Goal: Task Accomplishment & Management: Use online tool/utility

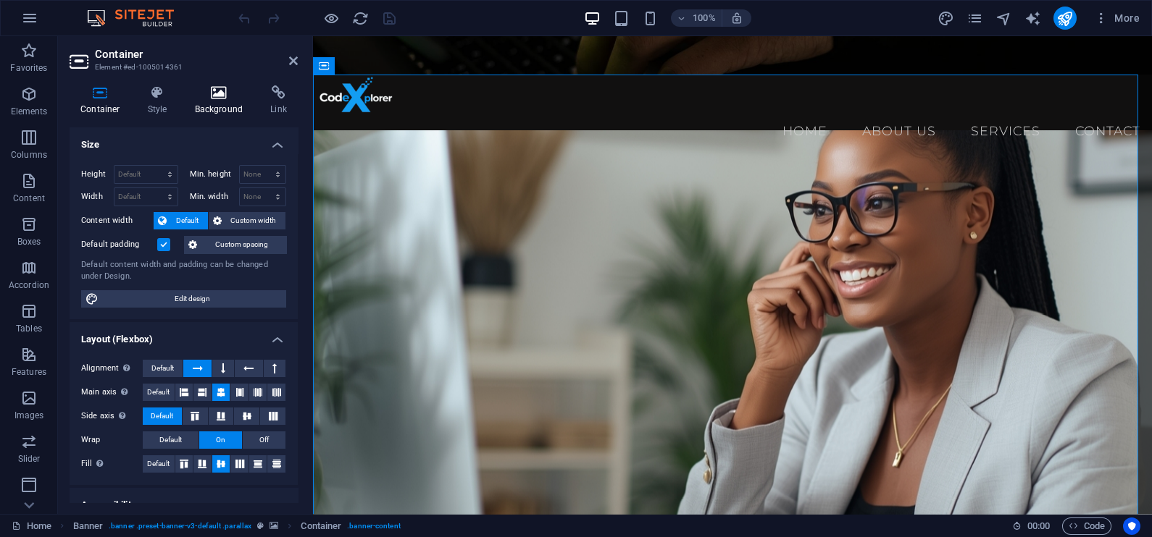
click at [213, 96] on icon at bounding box center [219, 92] width 70 height 14
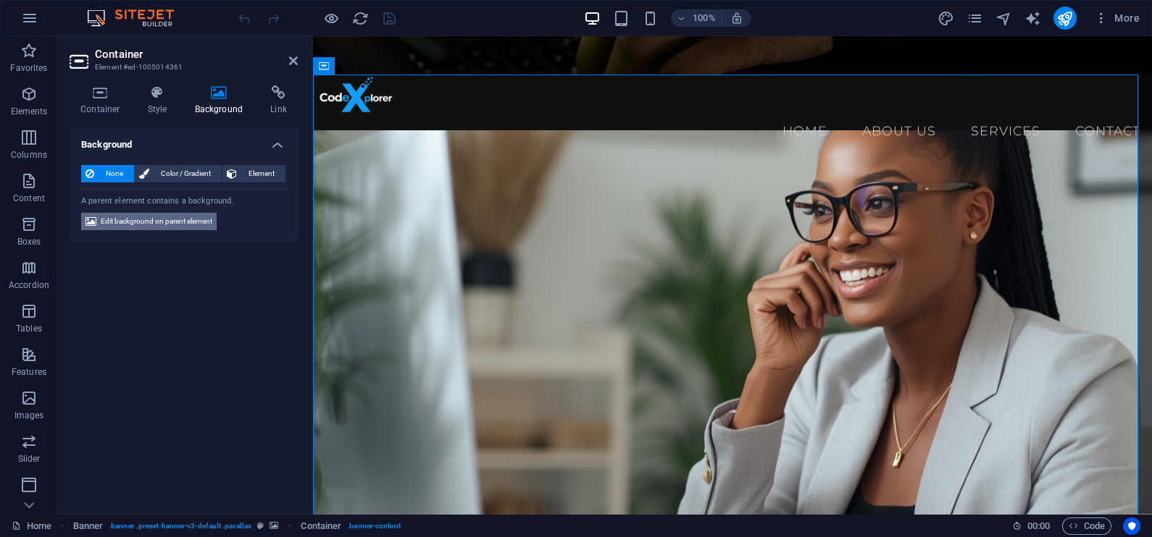
click at [160, 223] on span "Edit background on parent element" at bounding box center [157, 221] width 112 height 17
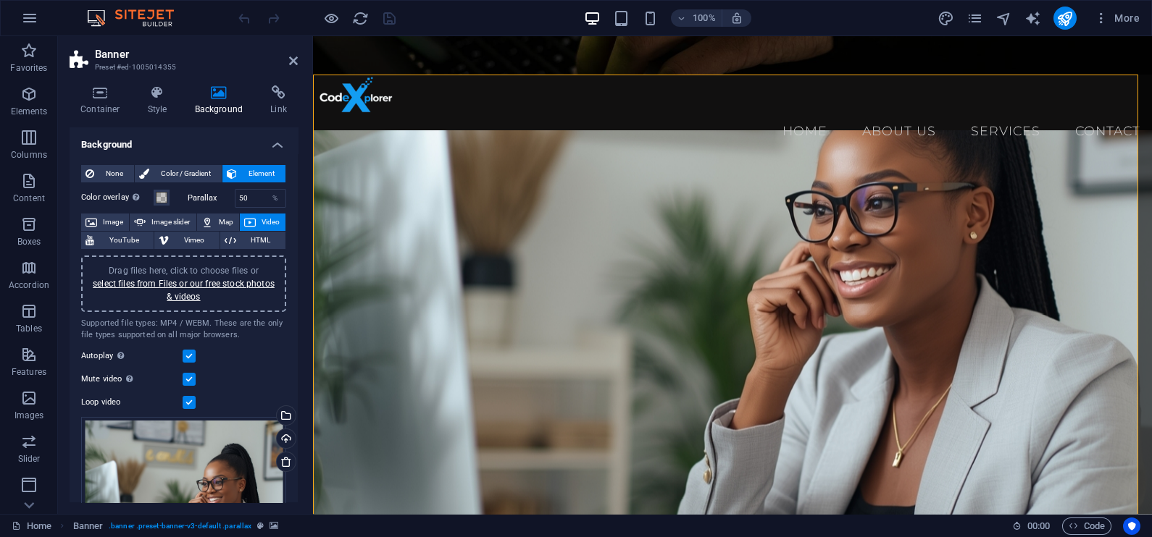
click at [177, 288] on div "Drag files here, click to choose files or select files from Files or our free s…" at bounding box center [184, 283] width 188 height 39
click at [229, 281] on link "select files from Files or our free stock photos & videos" at bounding box center [184, 290] width 182 height 23
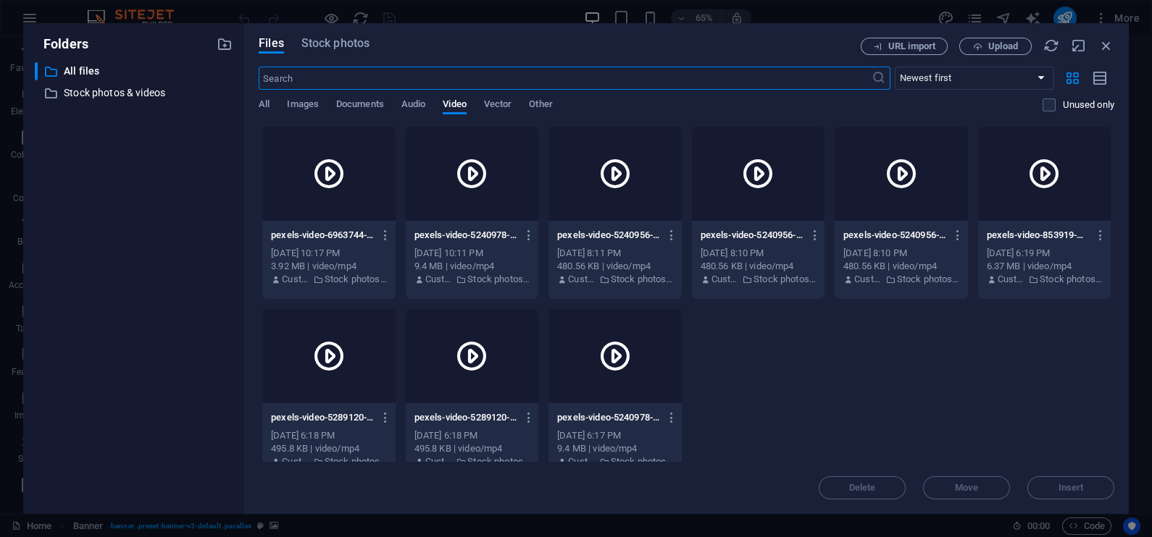
click at [351, 36] on div "Files Stock photos URL import Upload ​ Newest first Oldest first Name (A-Z) Nam…" at bounding box center [686, 268] width 884 height 491
click at [333, 41] on span "Stock photos" at bounding box center [335, 43] width 68 height 17
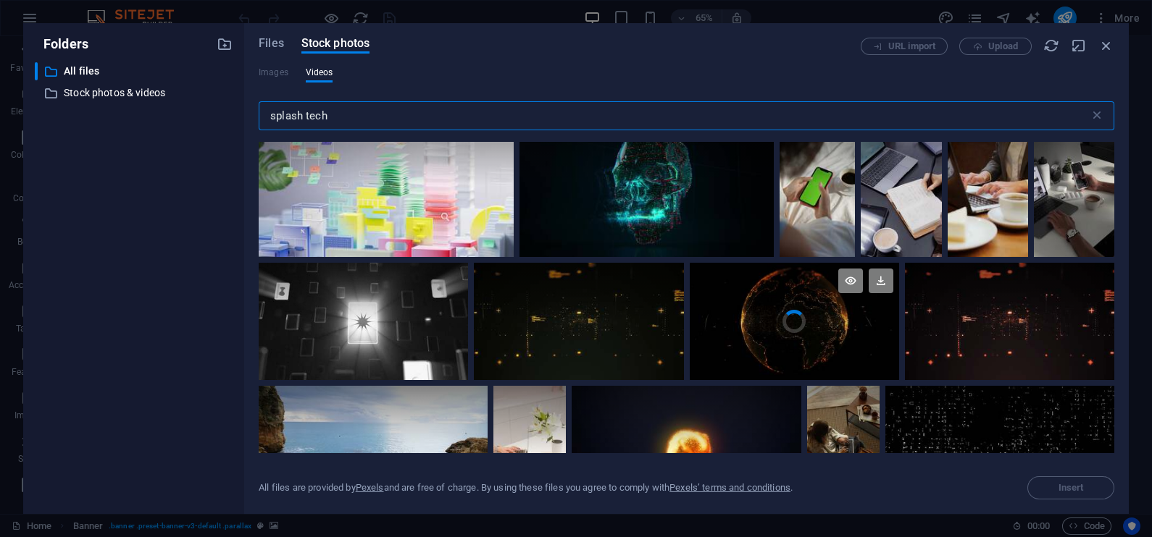
scroll to position [2032, 0]
type input "splash tech"
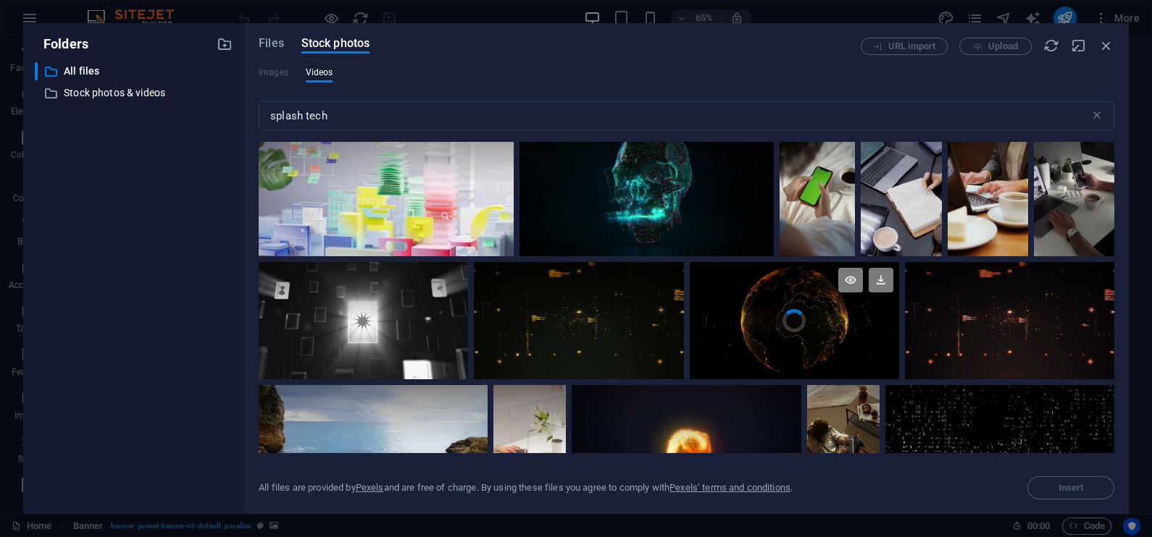
click at [785, 311] on div at bounding box center [794, 291] width 209 height 59
click at [1047, 485] on span "Insert" at bounding box center [1071, 488] width 74 height 9
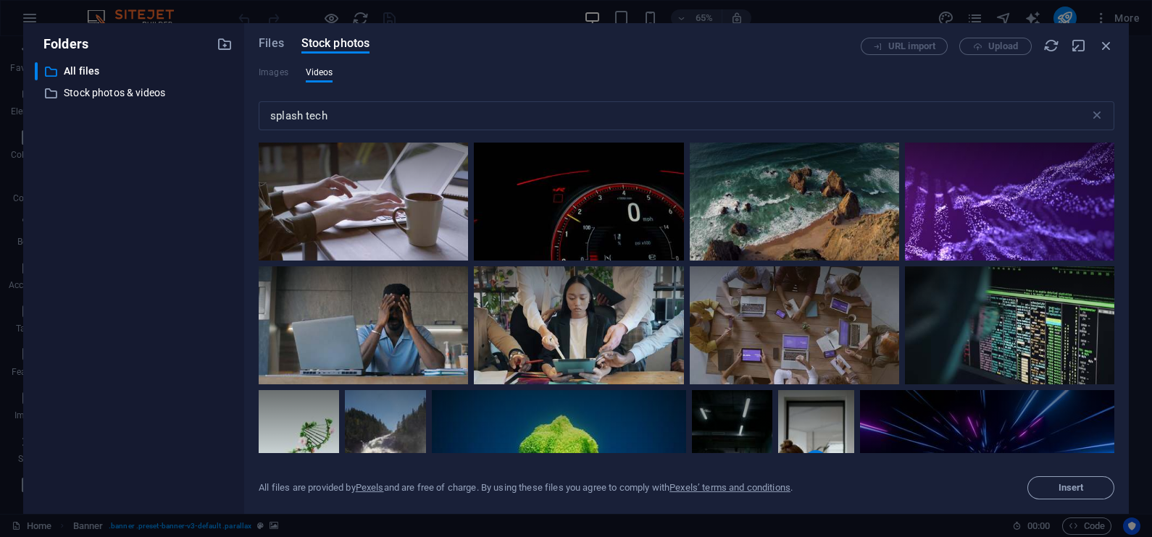
scroll to position [2561, 0]
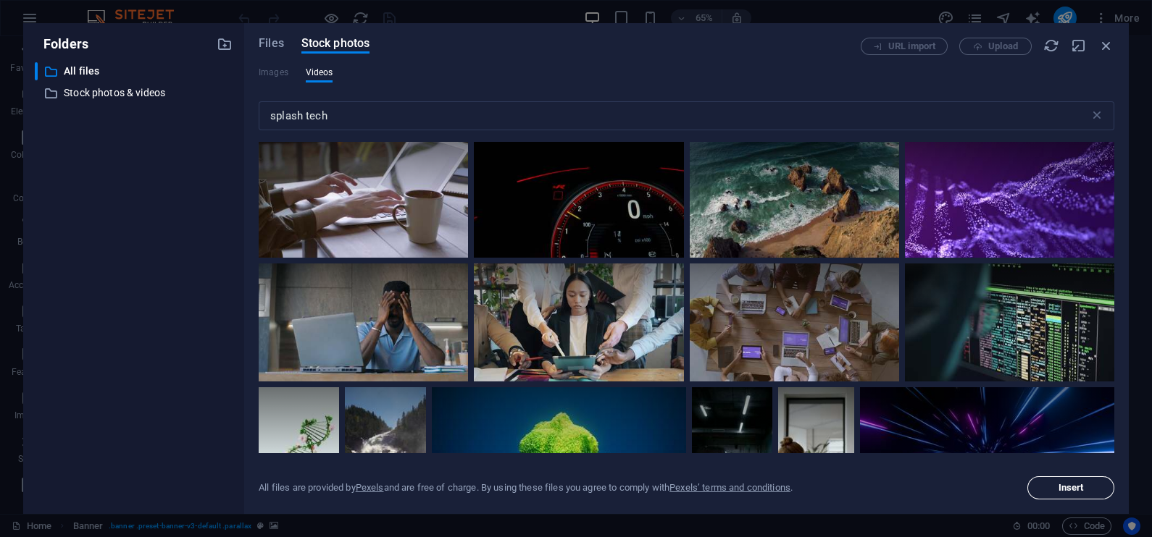
click at [1065, 493] on button "Insert" at bounding box center [1070, 488] width 87 height 23
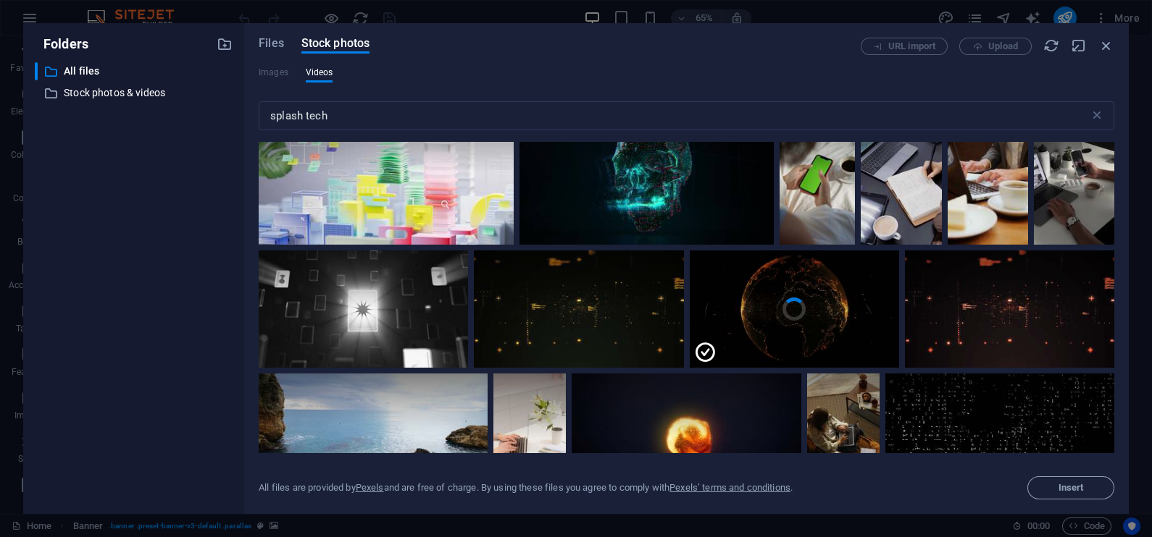
scroll to position [2009, 0]
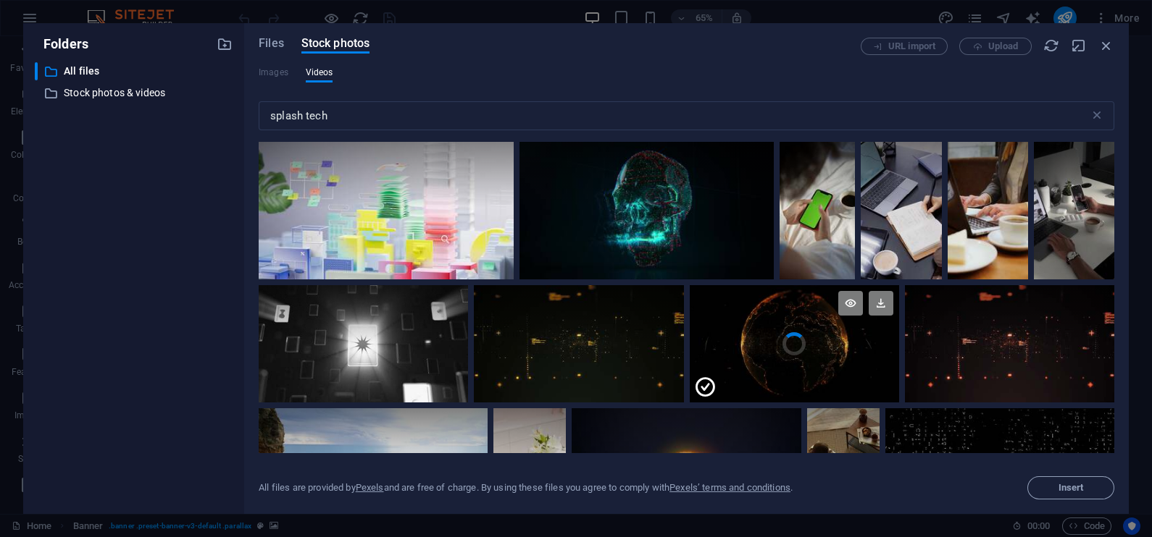
click at [769, 332] on div at bounding box center [794, 314] width 209 height 59
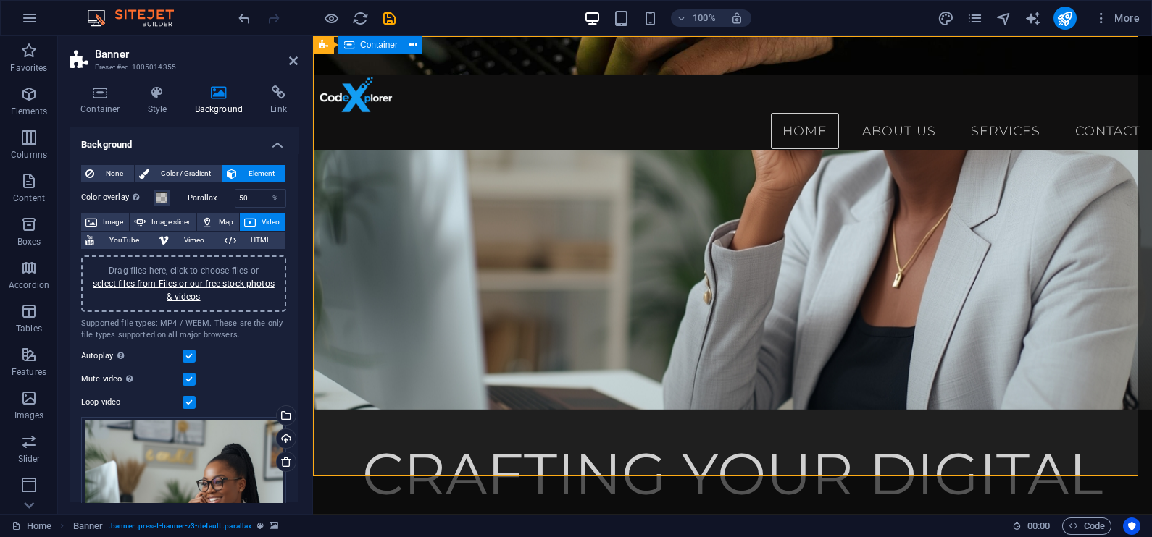
scroll to position [0, 0]
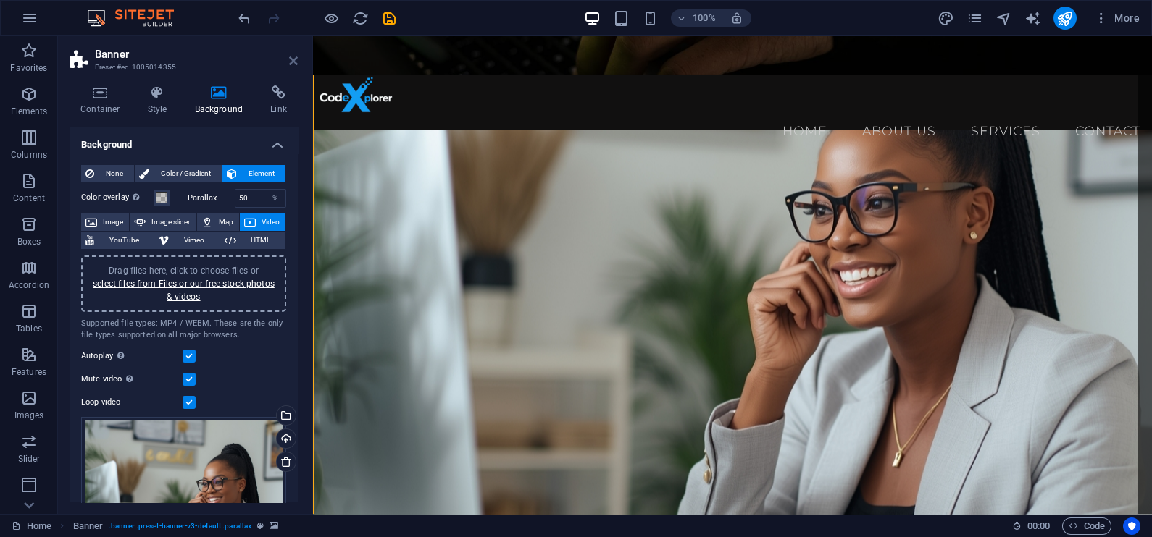
click at [290, 57] on icon at bounding box center [293, 61] width 9 height 12
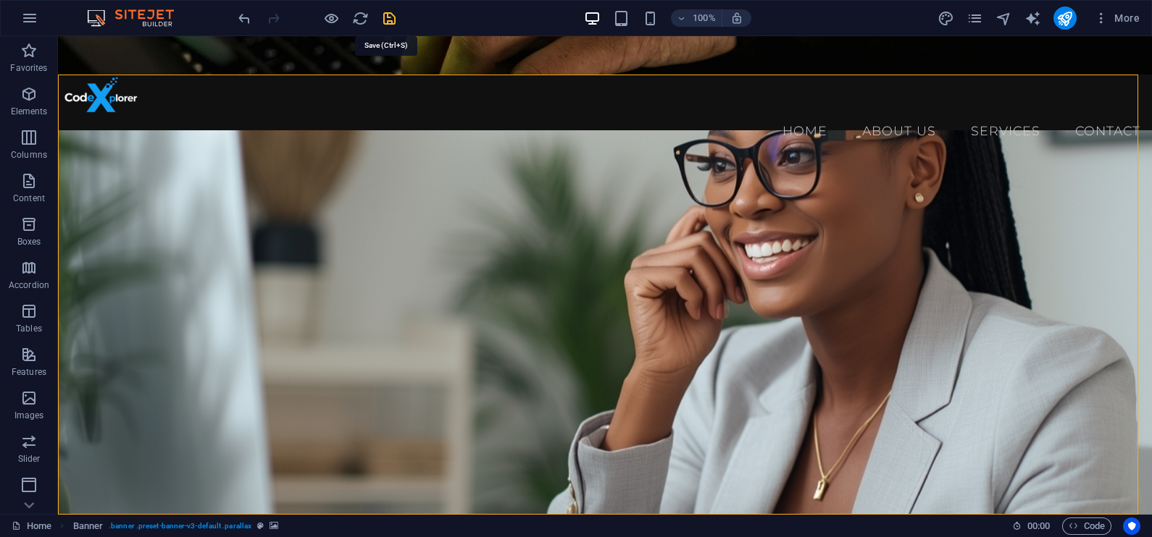
click at [386, 21] on icon "save" at bounding box center [389, 18] width 17 height 17
